Goal: Transaction & Acquisition: Purchase product/service

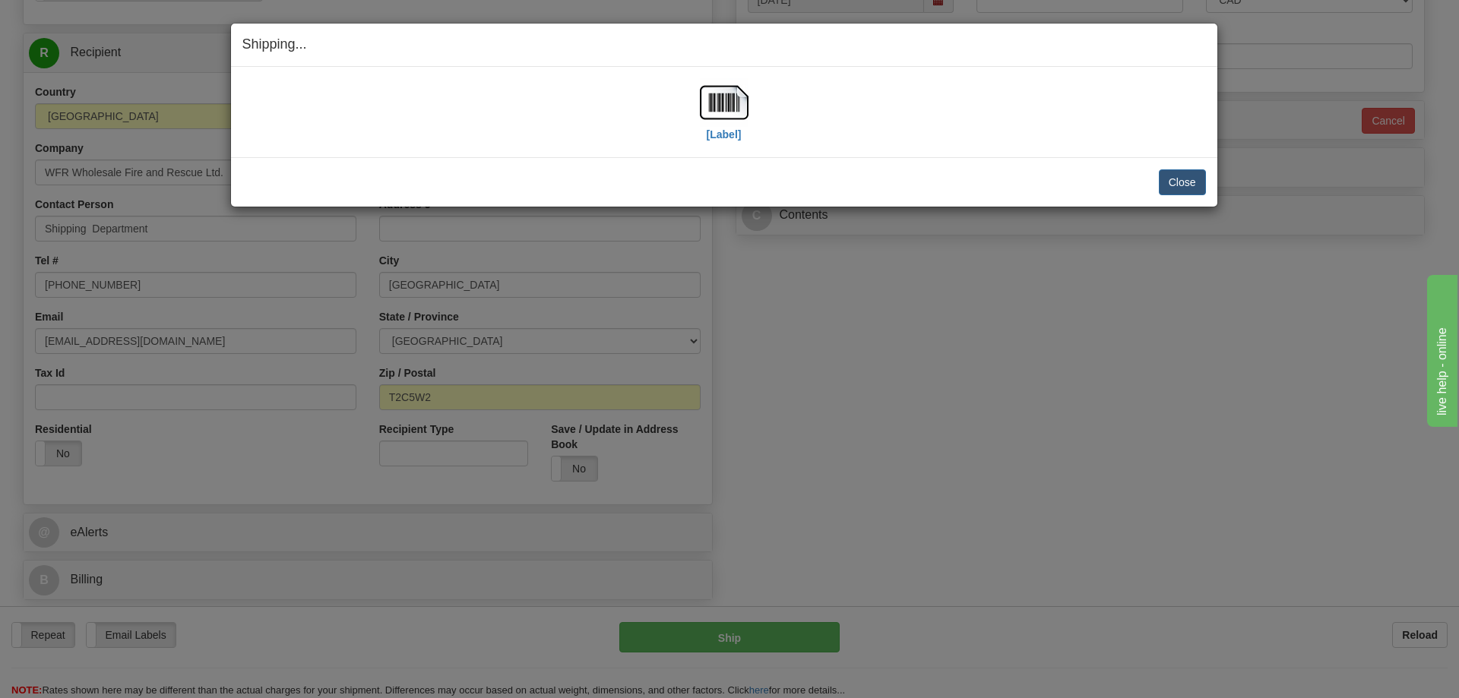
scroll to position [608, 0]
drag, startPoint x: 931, startPoint y: 151, endPoint x: 1176, endPoint y: 186, distance: 247.9
click at [931, 151] on div "[Label] IMPORTANT NOTICE Embassy / Consulate / Government Building / Hospital C…" at bounding box center [724, 112] width 986 height 90
drag, startPoint x: 1174, startPoint y: 174, endPoint x: 1184, endPoint y: 172, distance: 10.0
click at [1175, 174] on button "Close" at bounding box center [1182, 182] width 47 height 26
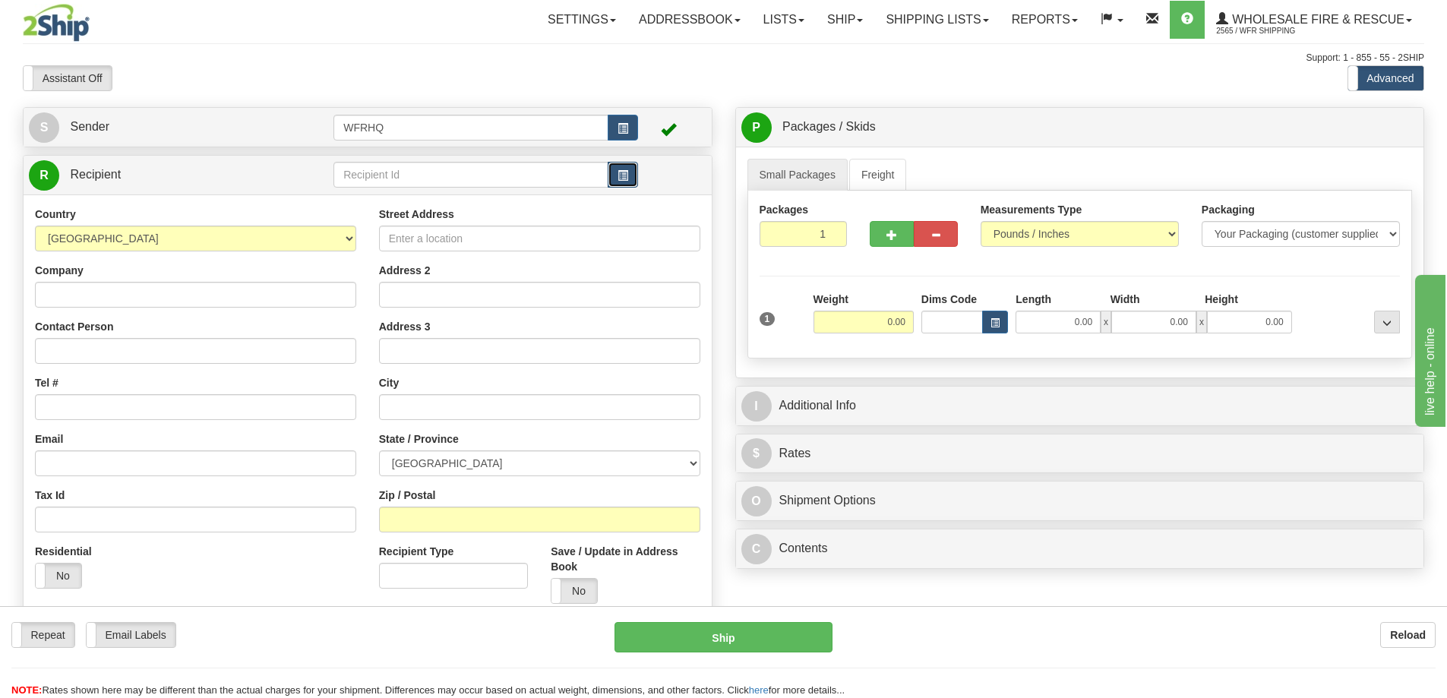
click at [618, 177] on span "button" at bounding box center [623, 176] width 11 height 10
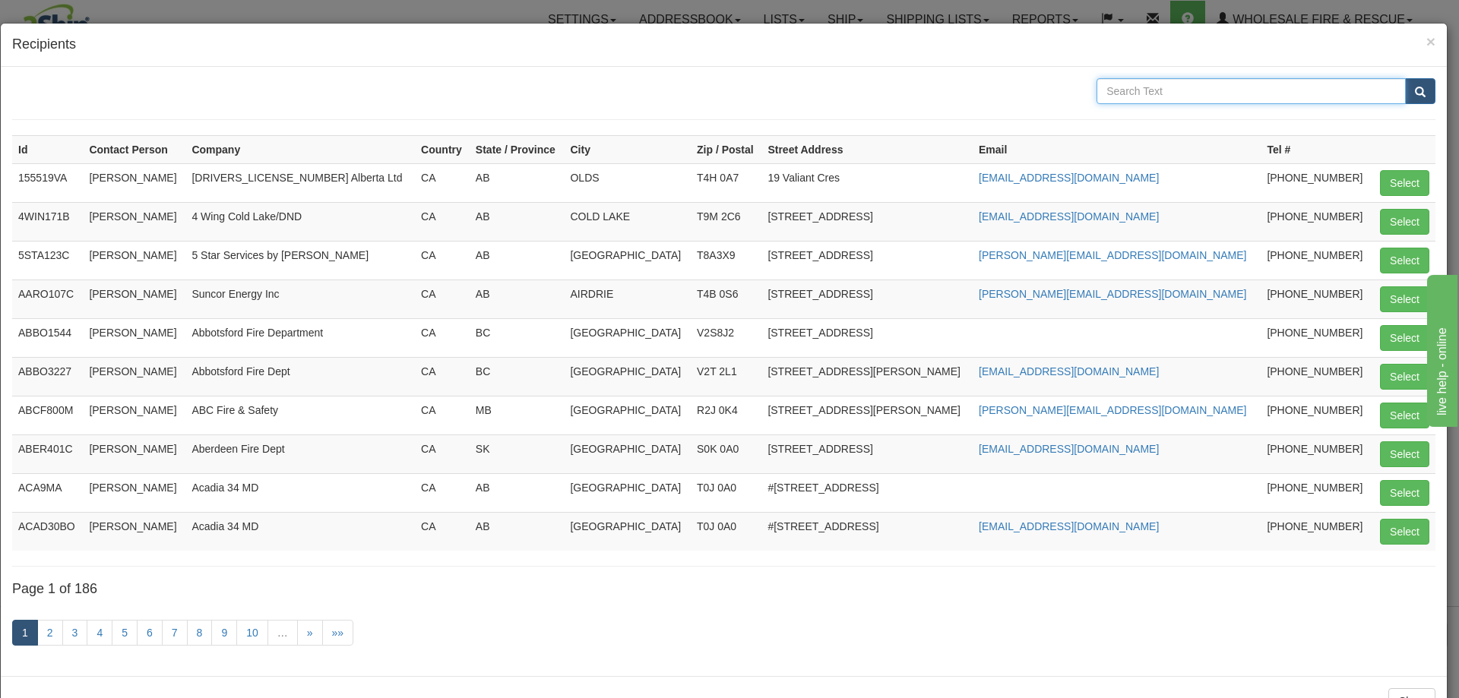
click at [1169, 91] on input "text" at bounding box center [1250, 91] width 309 height 26
type input "[PERSON_NAME]"
click at [1405, 78] on button "submit" at bounding box center [1420, 91] width 30 height 26
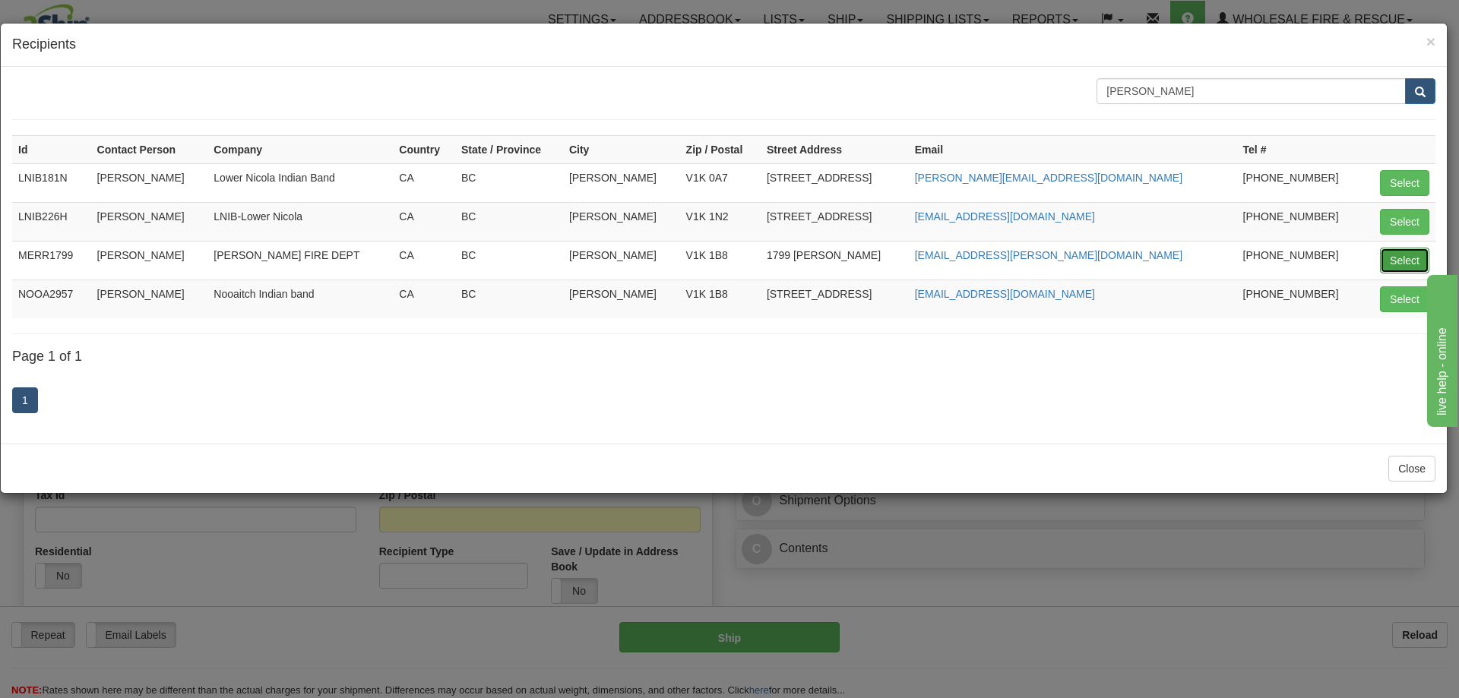
click at [1400, 259] on button "Select" at bounding box center [1404, 261] width 49 height 26
type input "MERR1799"
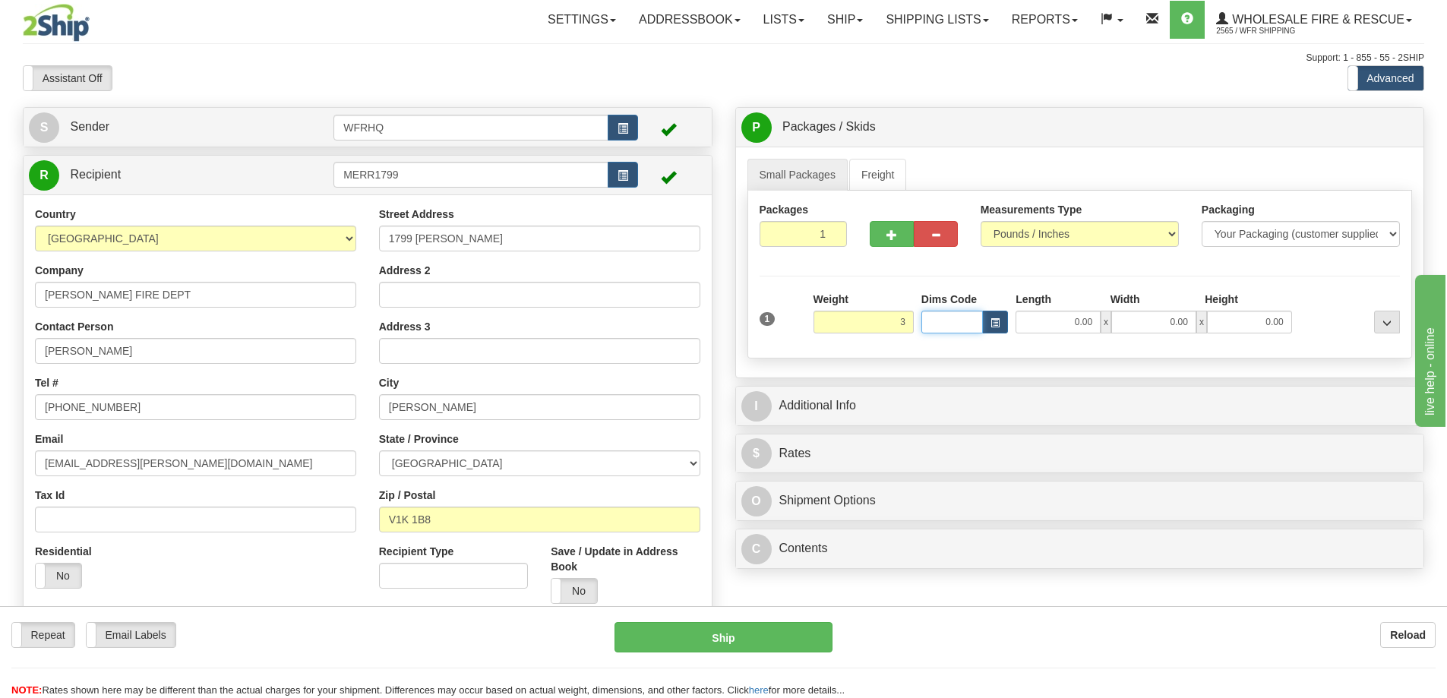
type input "3.00"
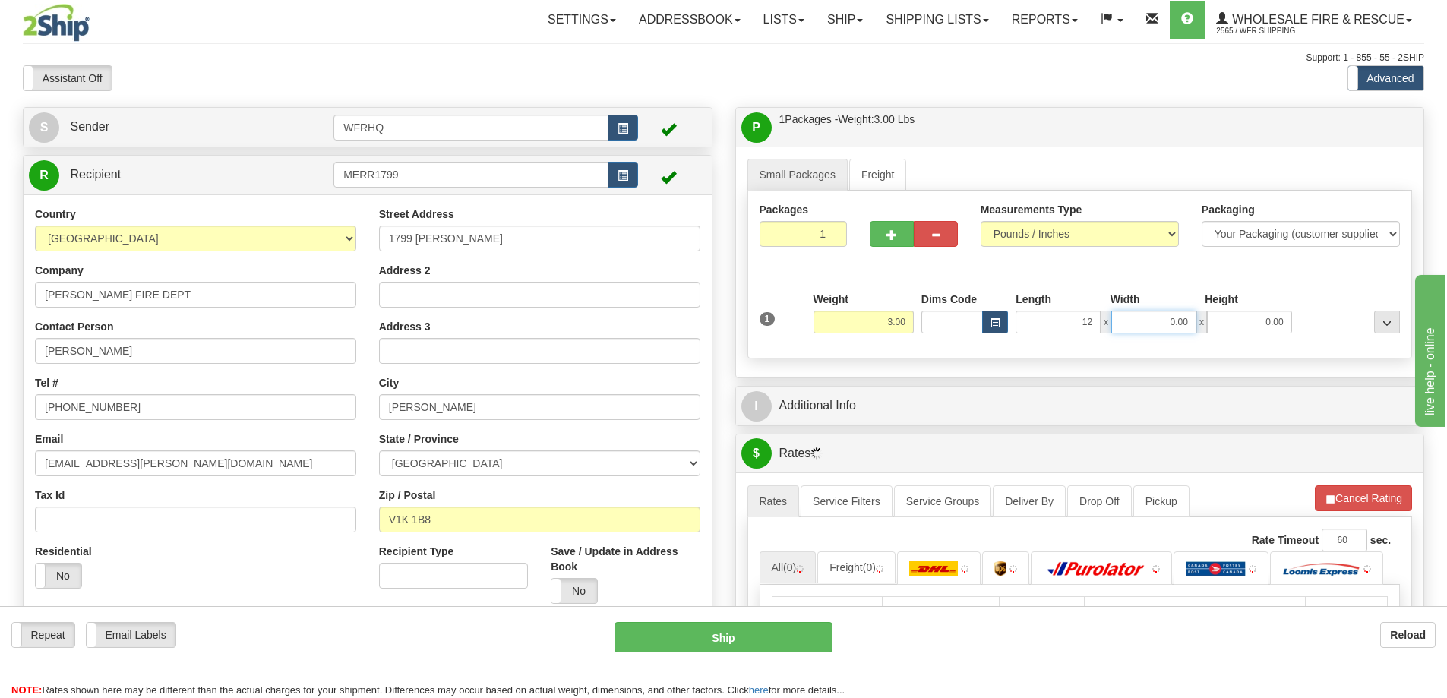
type input "12.00"
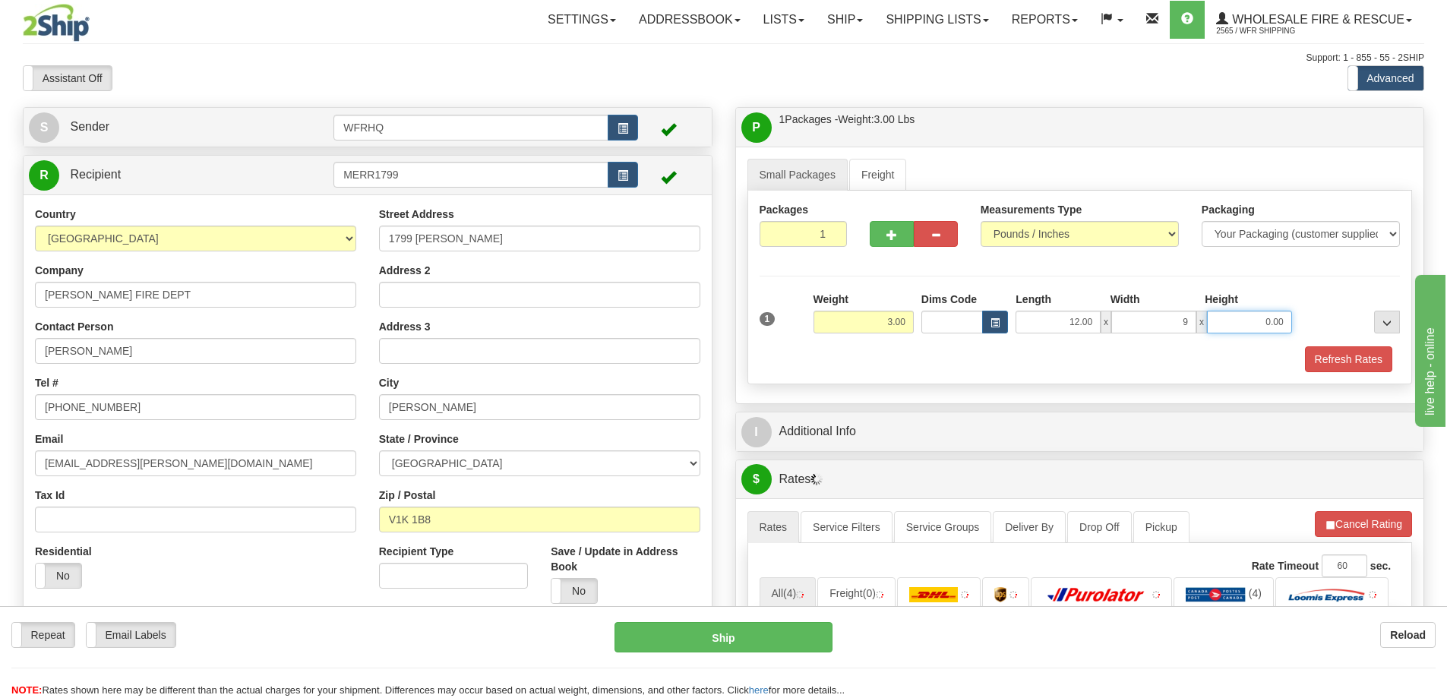
type input "9.00"
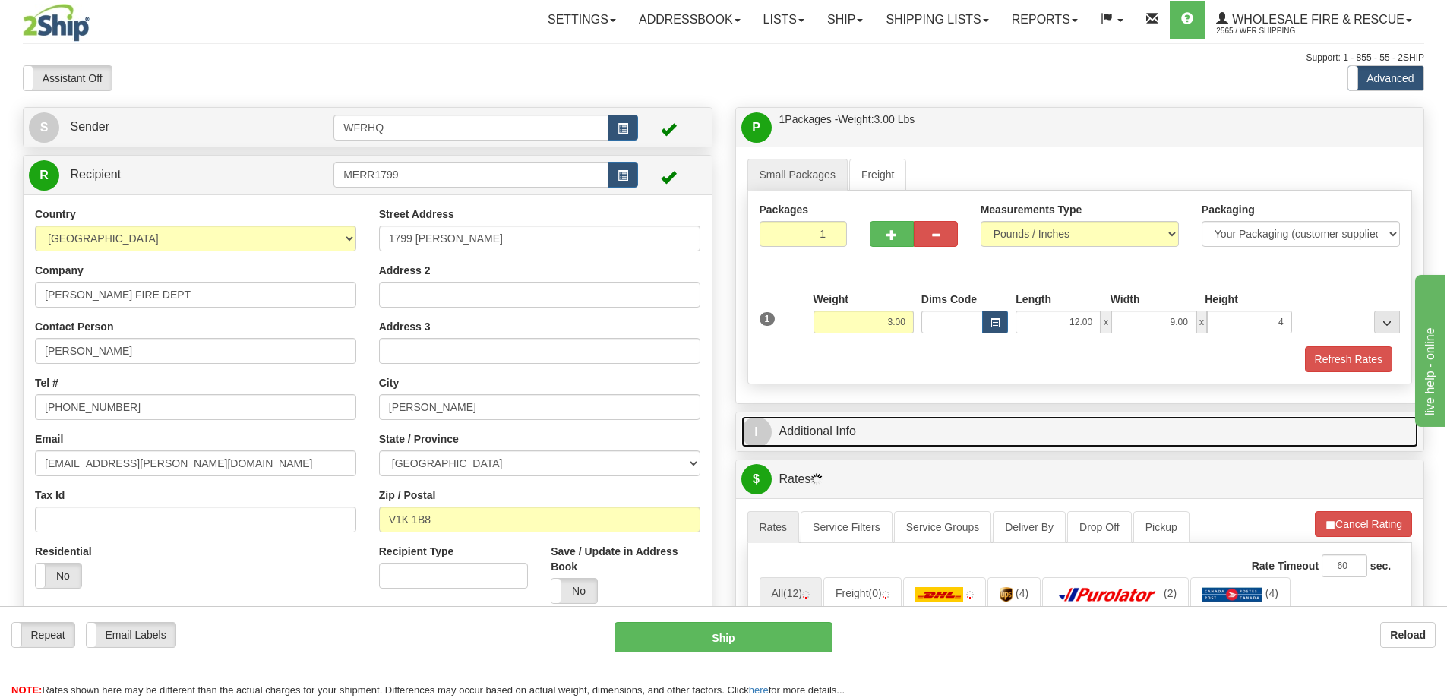
type input "4.00"
click at [836, 428] on link "I Additional Info" at bounding box center [1080, 431] width 678 height 31
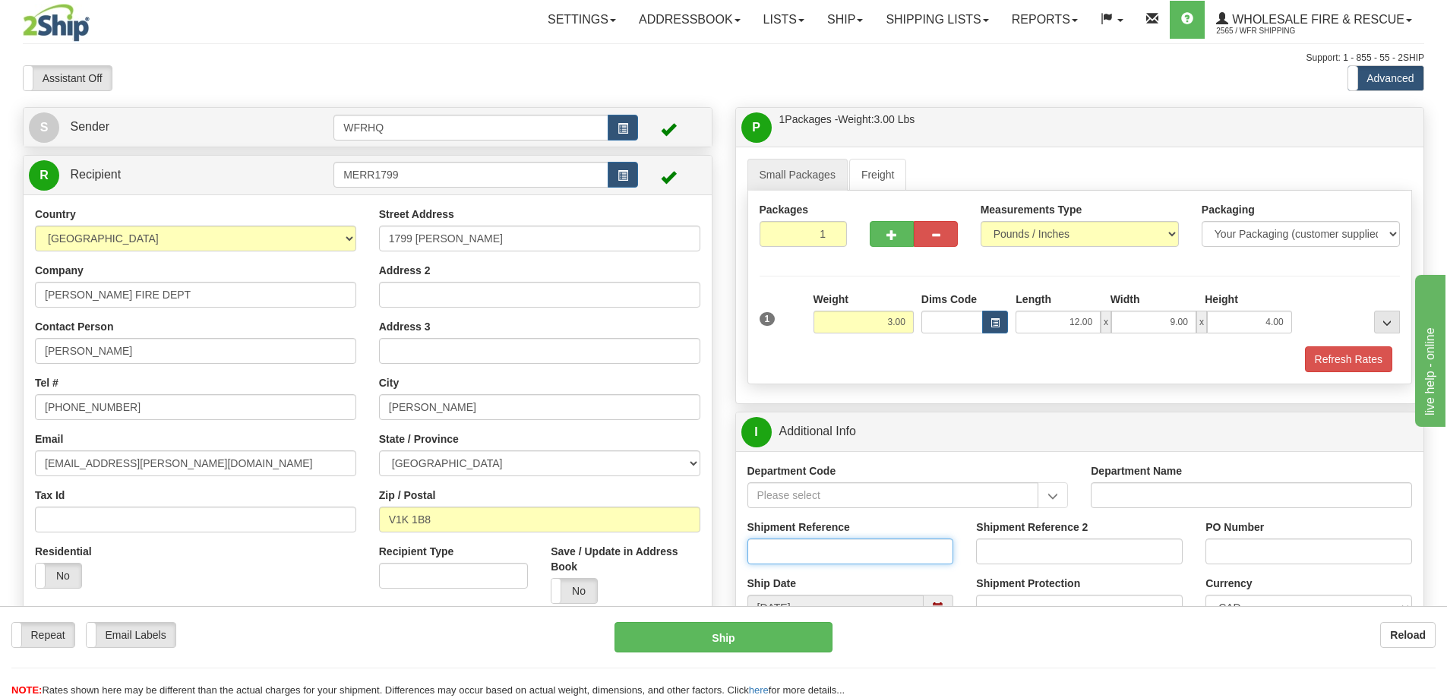
click at [805, 556] on input "Shipment Reference" at bounding box center [851, 552] width 207 height 26
type input "S45189 - 29773"
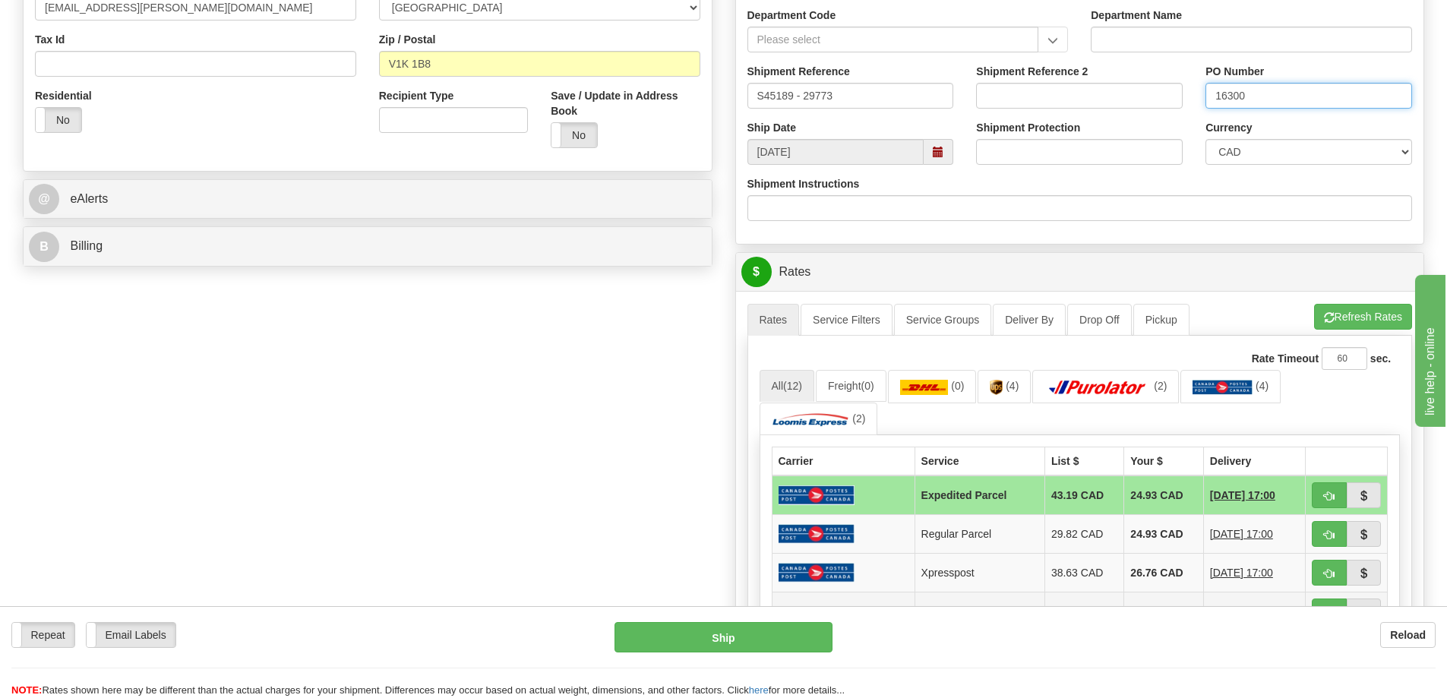
scroll to position [608, 0]
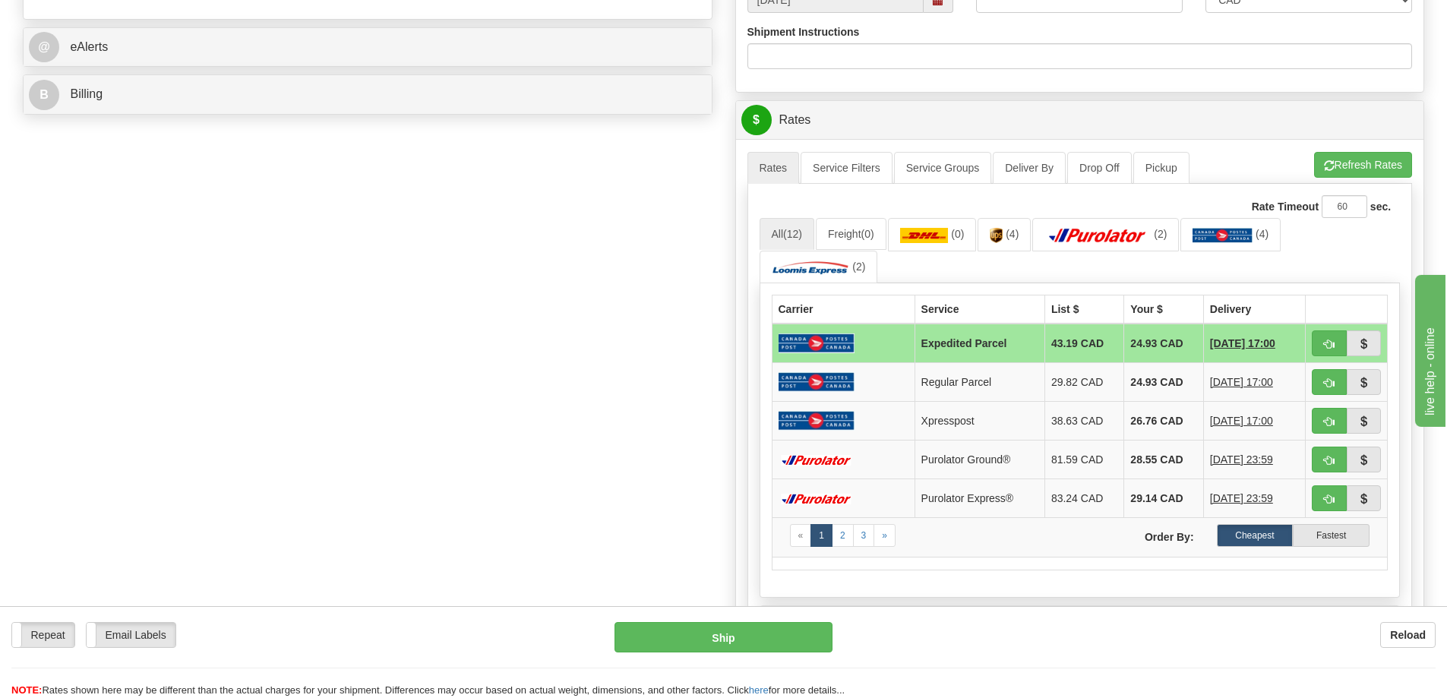
type input "16300"
click at [1334, 462] on span "button" at bounding box center [1329, 461] width 11 height 10
type input "260"
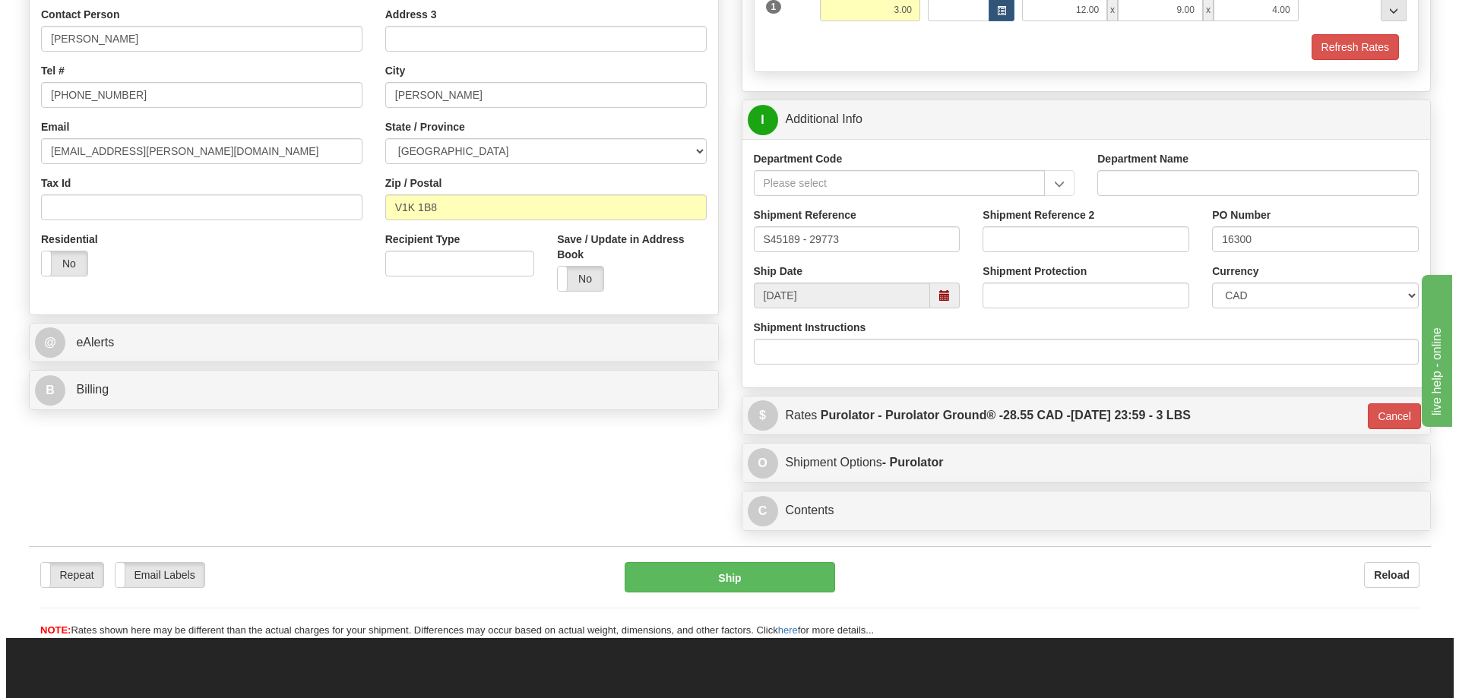
scroll to position [339, 0]
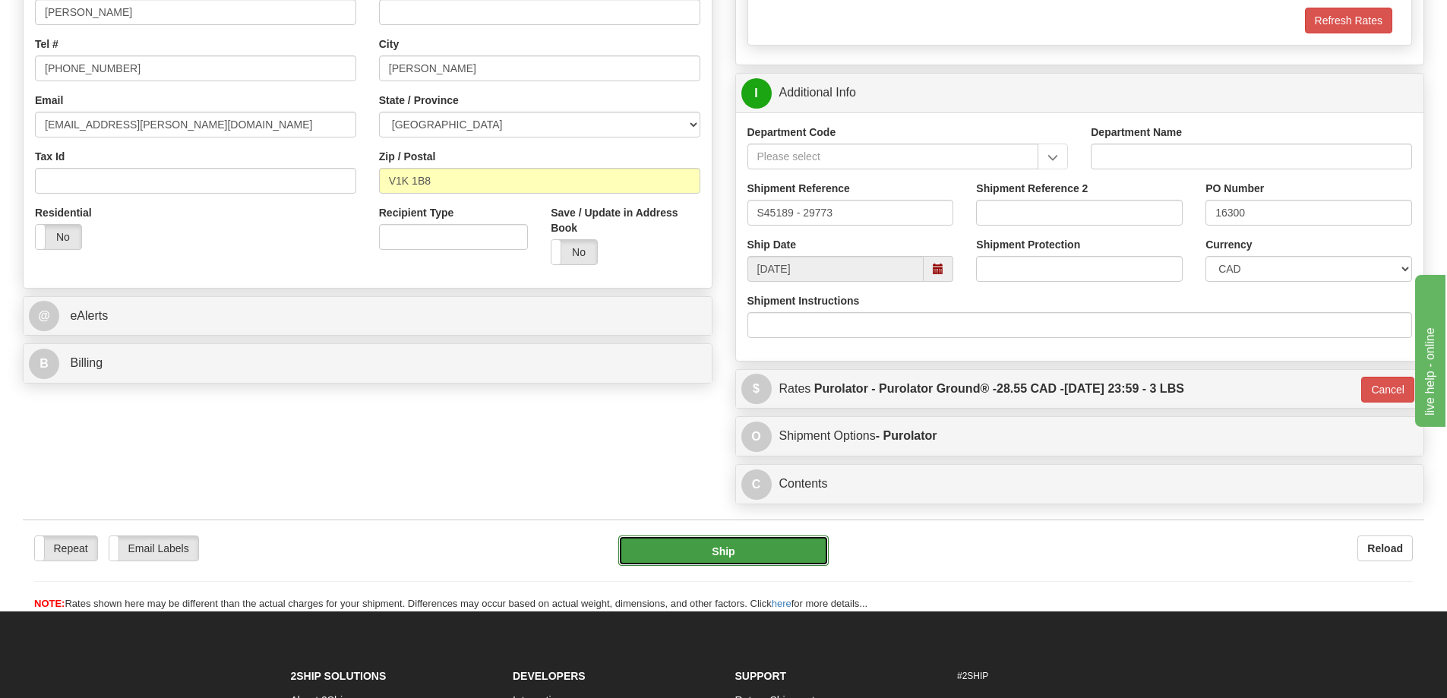
click at [718, 549] on button "Ship" at bounding box center [723, 551] width 210 height 30
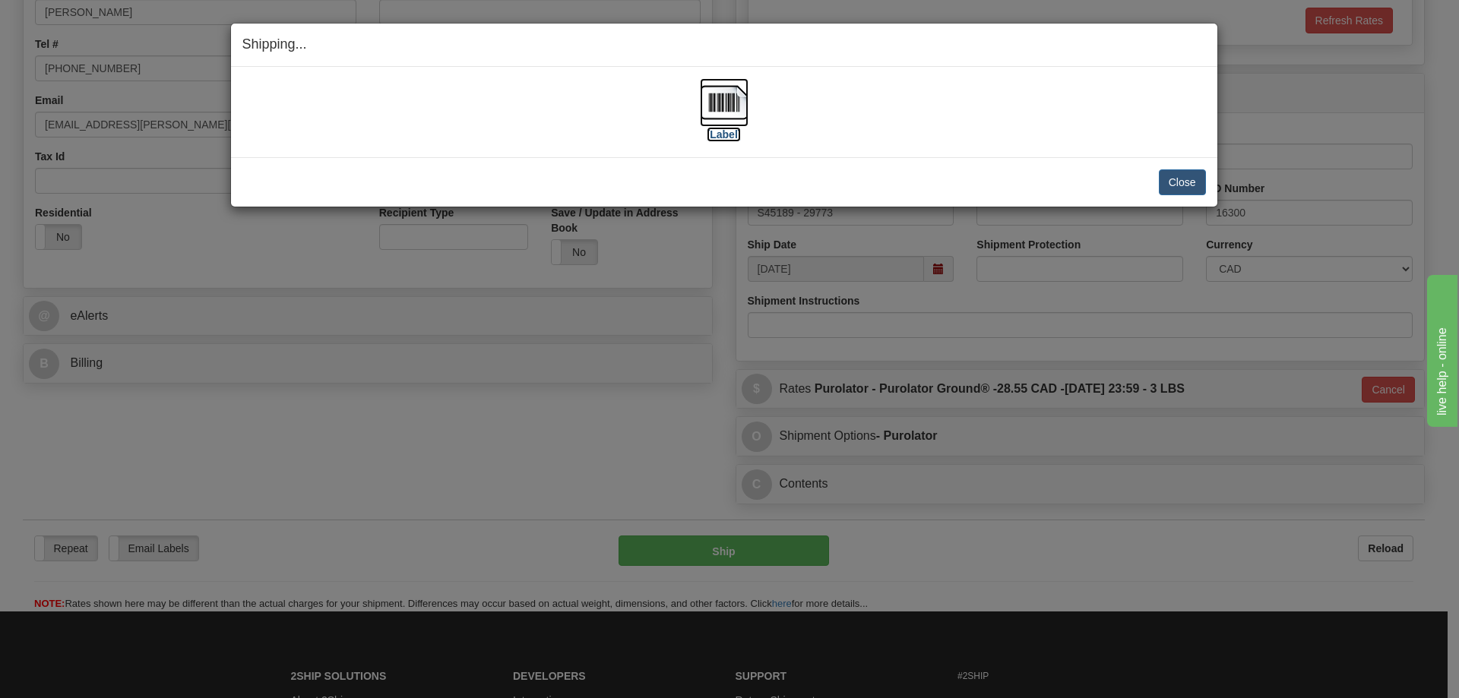
click at [714, 109] on img at bounding box center [724, 102] width 49 height 49
